Goal: Information Seeking & Learning: Learn about a topic

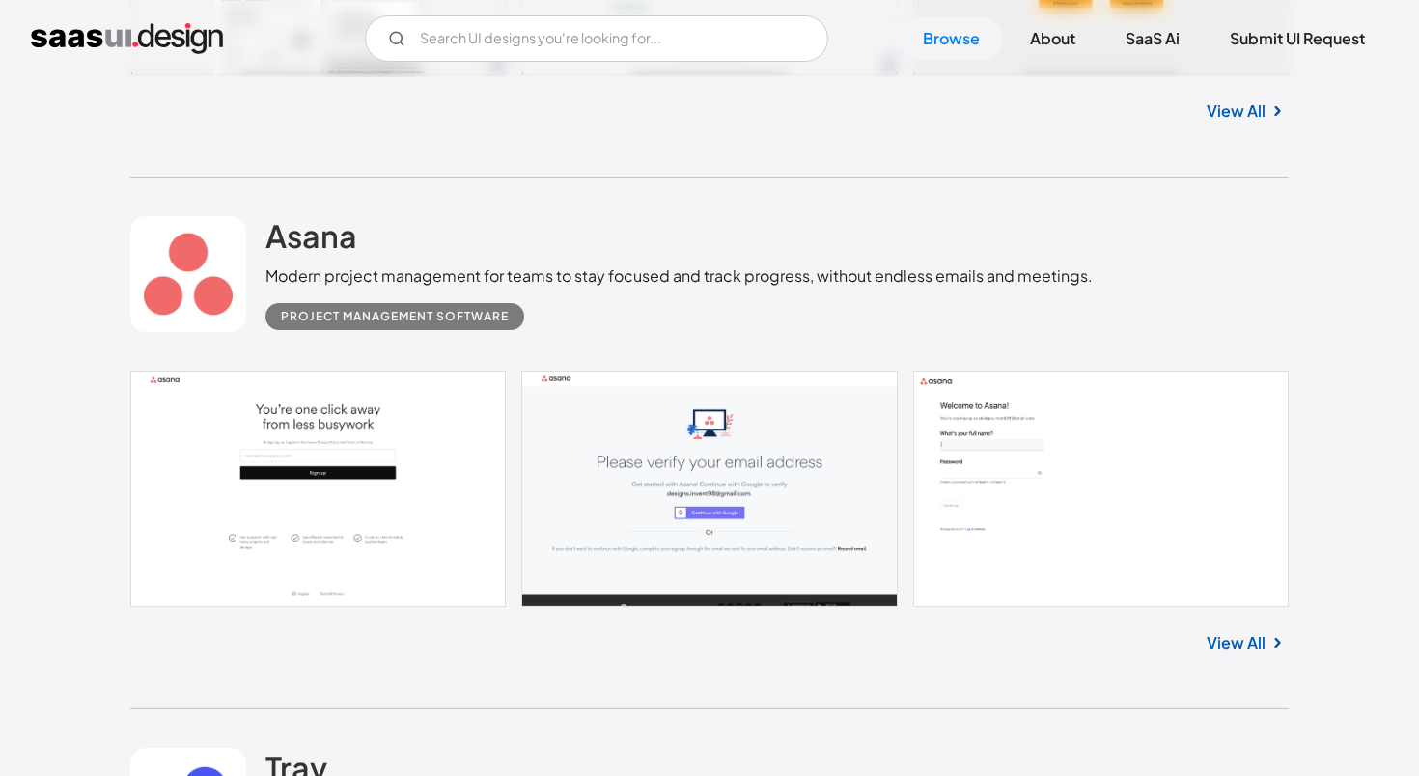
scroll to position [922, 0]
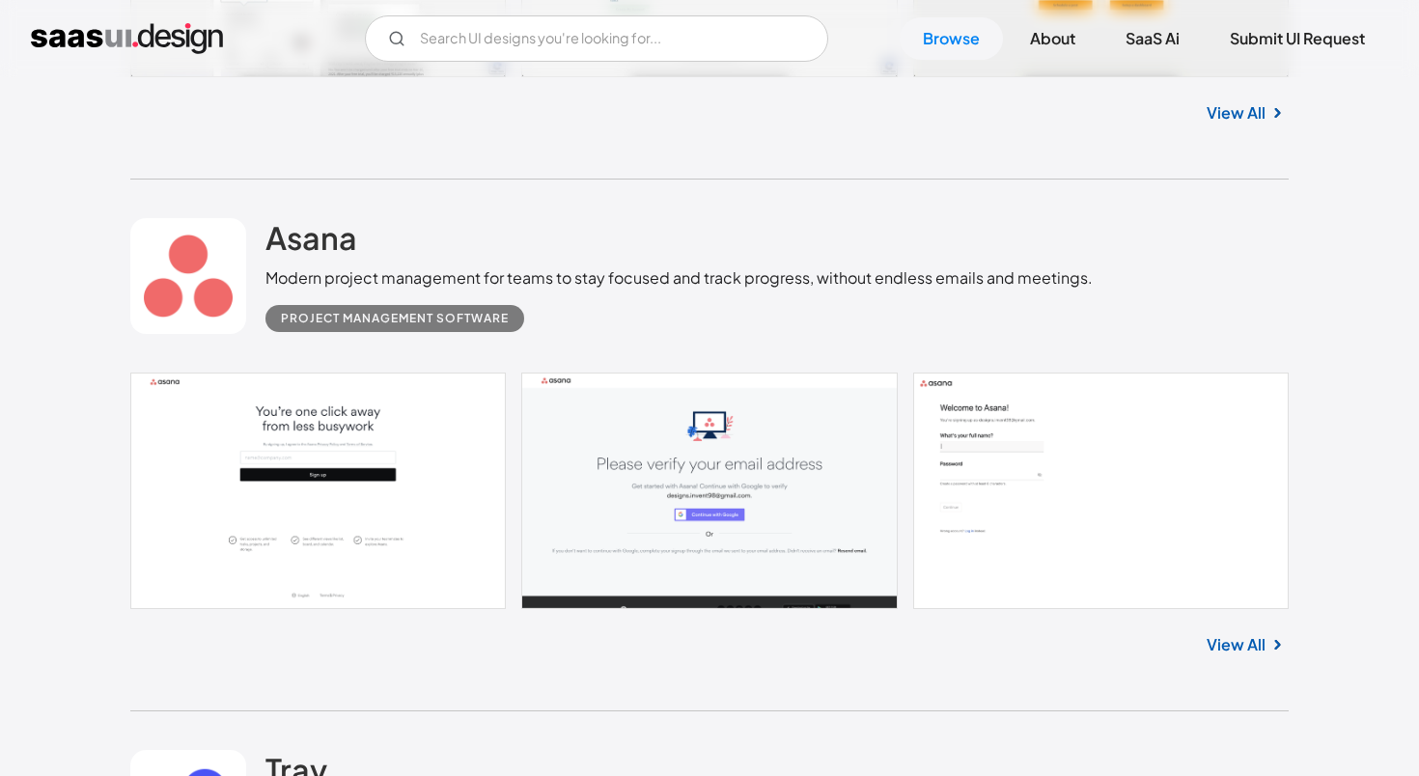
click at [1243, 651] on link "View All" at bounding box center [1236, 644] width 59 height 23
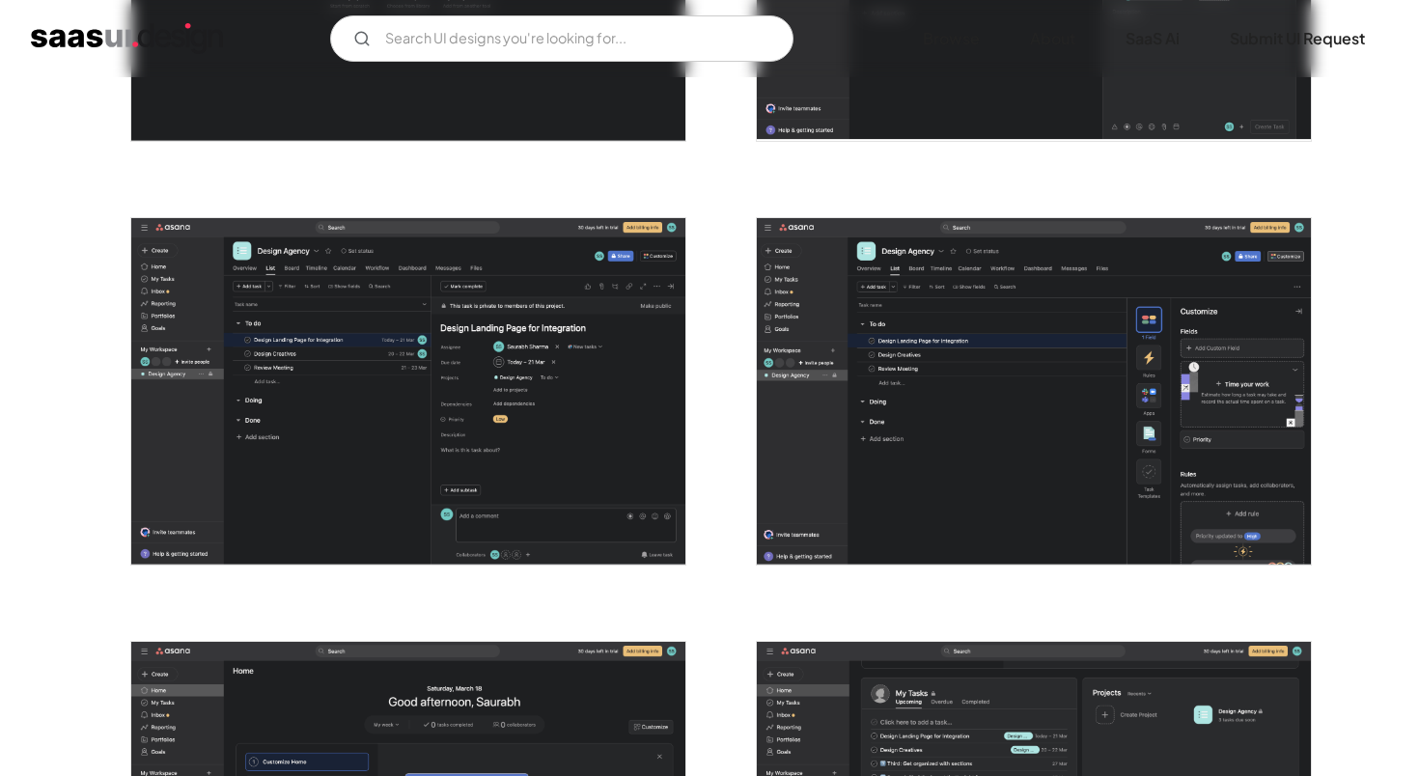
scroll to position [3627, 0]
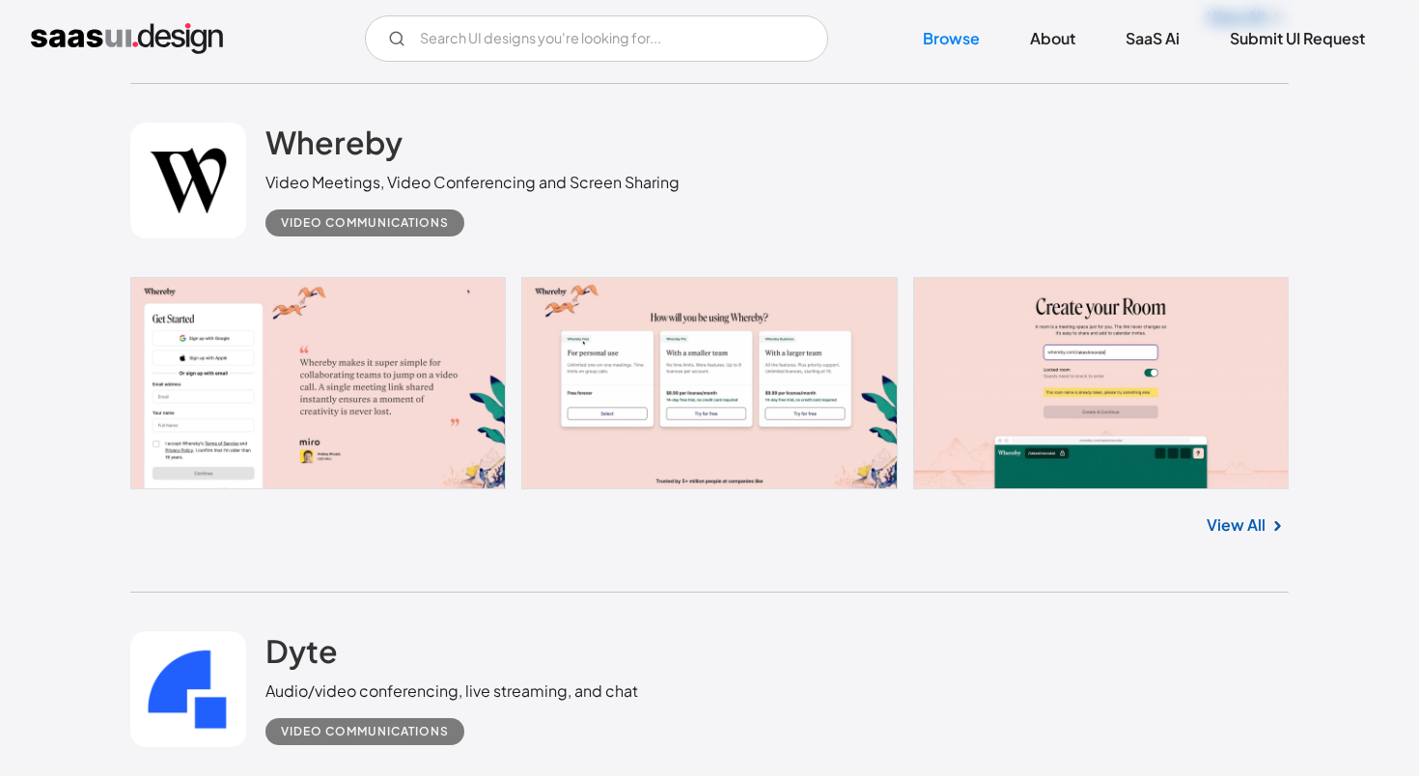
scroll to position [6149, 0]
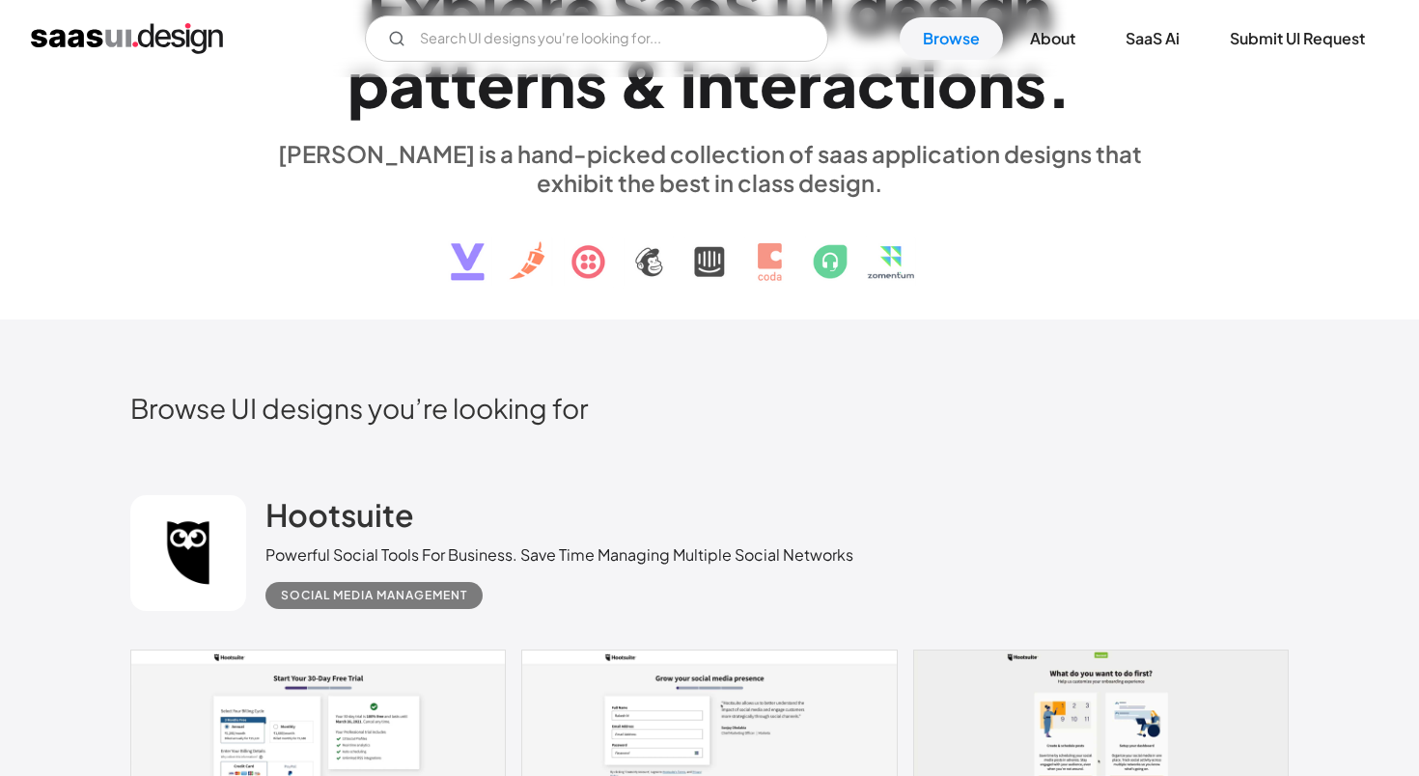
scroll to position [0, 0]
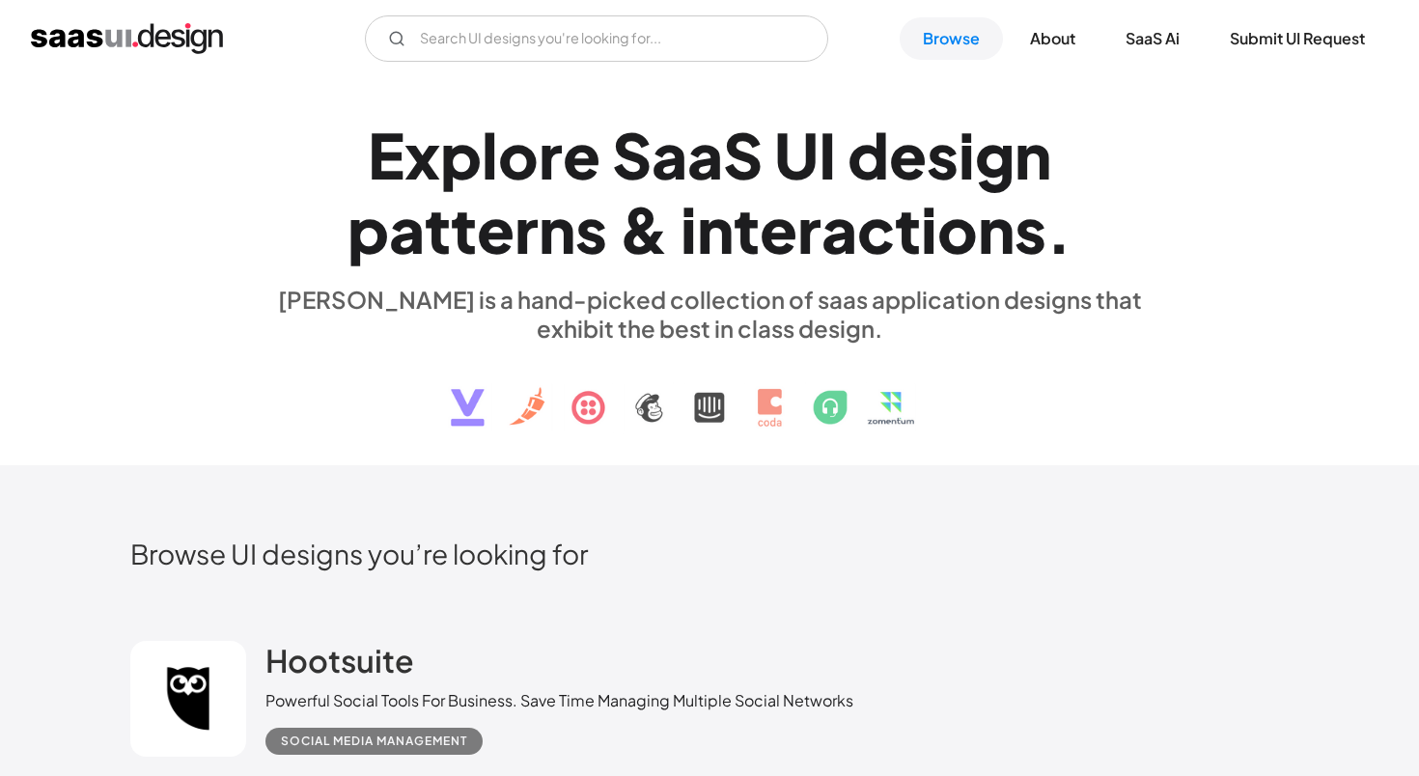
click at [586, 403] on img at bounding box center [709, 393] width 585 height 100
click at [1170, 36] on link "SaaS Ai" at bounding box center [1152, 38] width 100 height 42
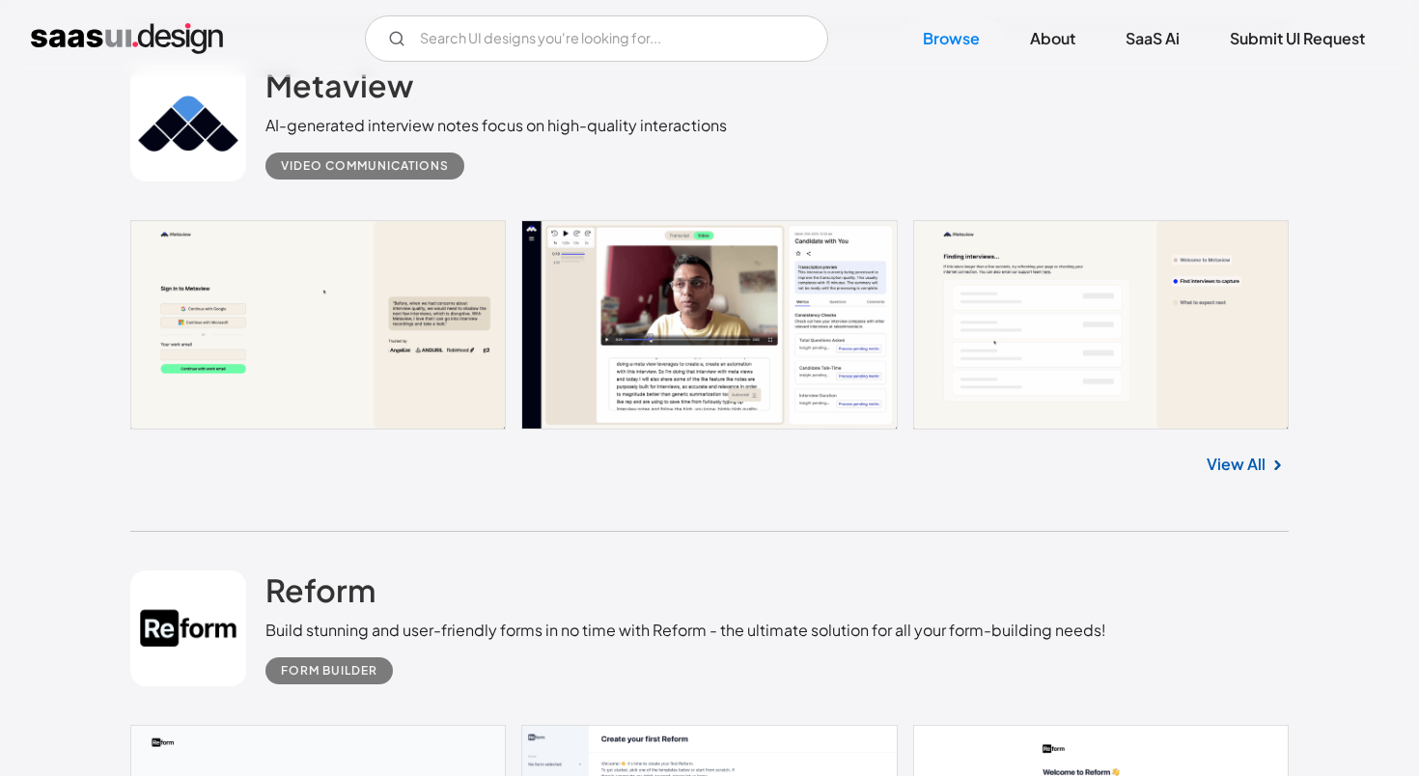
scroll to position [2134, 0]
